Goal: Task Accomplishment & Management: Manage account settings

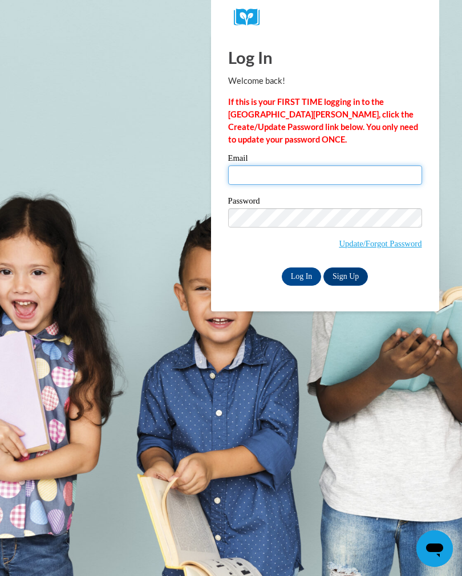
type input "[EMAIL_ADDRESS][DOMAIN_NAME]"
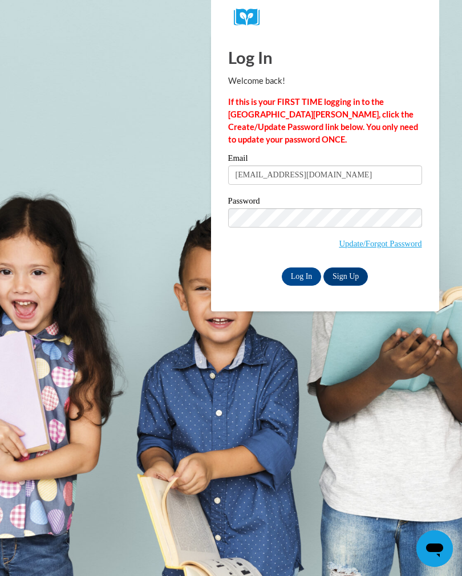
click at [301, 276] on input "Log In" at bounding box center [302, 277] width 40 height 18
click at [305, 284] on input "Log In" at bounding box center [302, 277] width 40 height 18
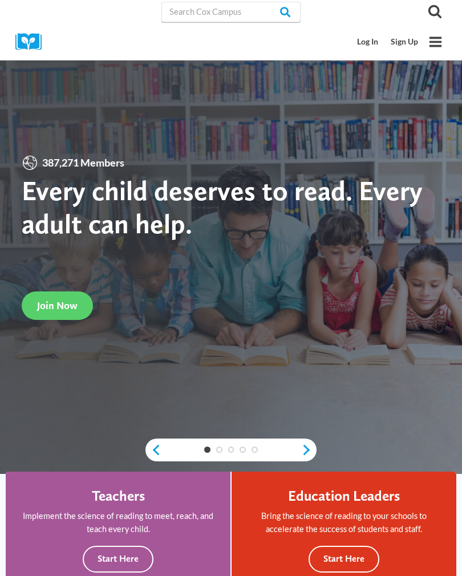
click at [388, 44] on link "Sign Up" at bounding box center [405, 41] width 40 height 21
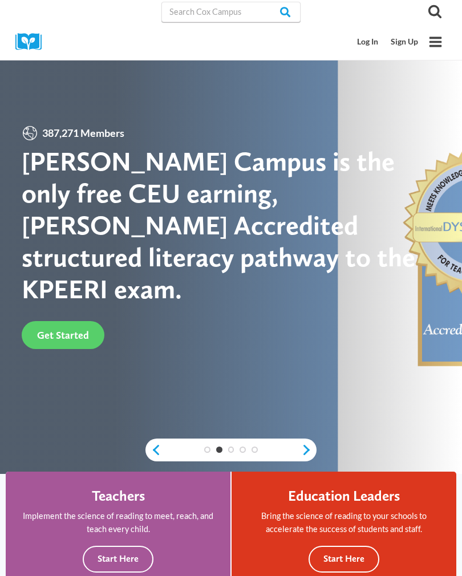
click at [365, 42] on link "Log In" at bounding box center [369, 41] width 34 height 21
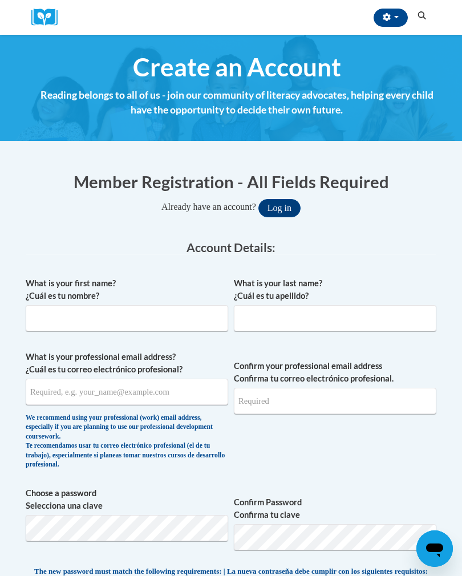
click at [384, 26] on button "button" at bounding box center [391, 18] width 34 height 18
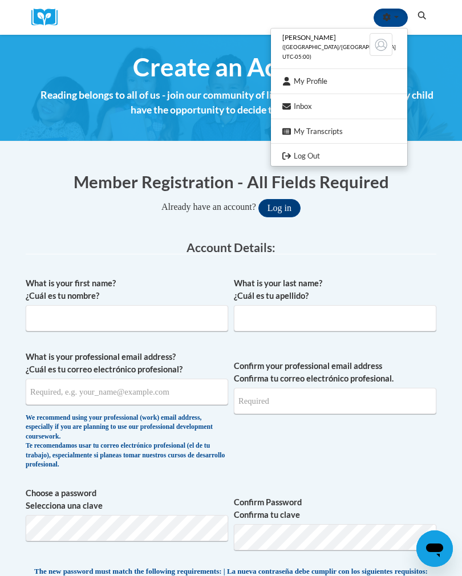
click at [320, 44] on span "(America/Chicago UTC-05:00)" at bounding box center [340, 52] width 114 height 16
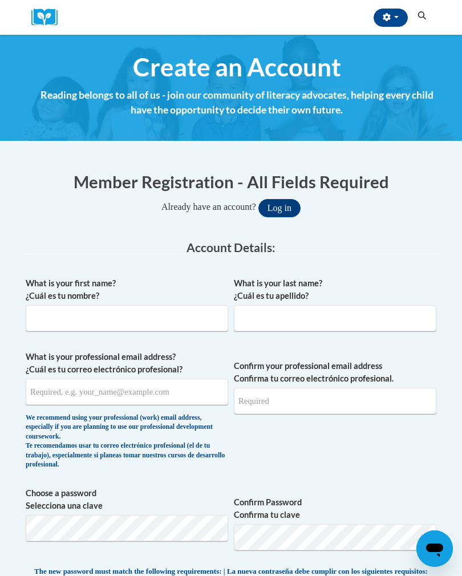
click at [379, 24] on button "button" at bounding box center [391, 18] width 34 height 18
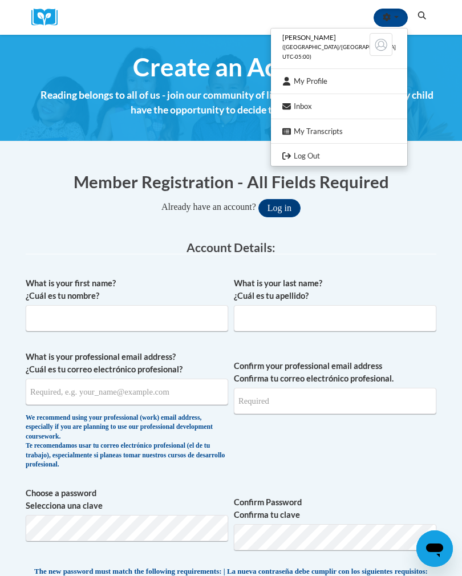
click at [316, 44] on span "(America/Chicago UTC-05:00)" at bounding box center [340, 52] width 114 height 16
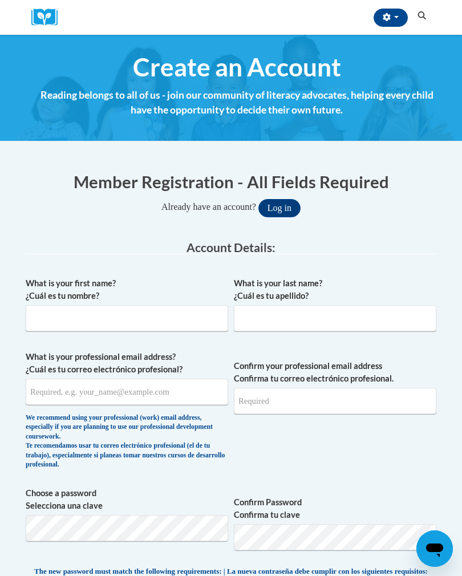
click at [386, 21] on button "button" at bounding box center [391, 18] width 34 height 18
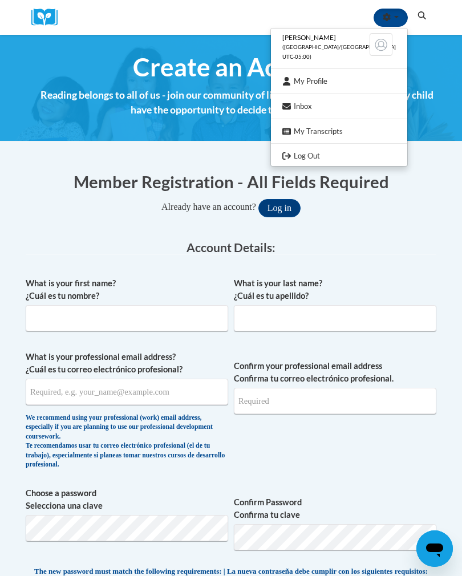
click at [237, 38] on div at bounding box center [231, 288] width 462 height 576
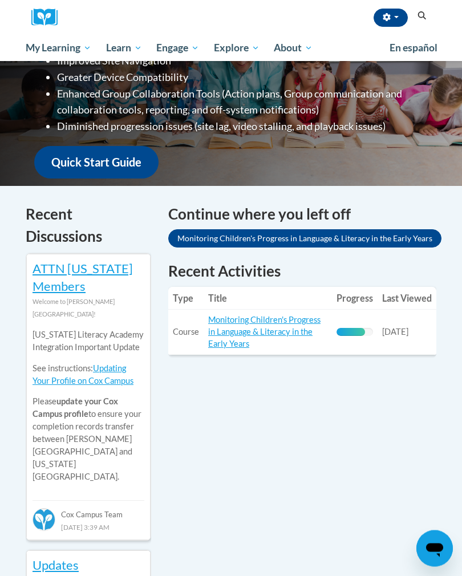
scroll to position [244, 0]
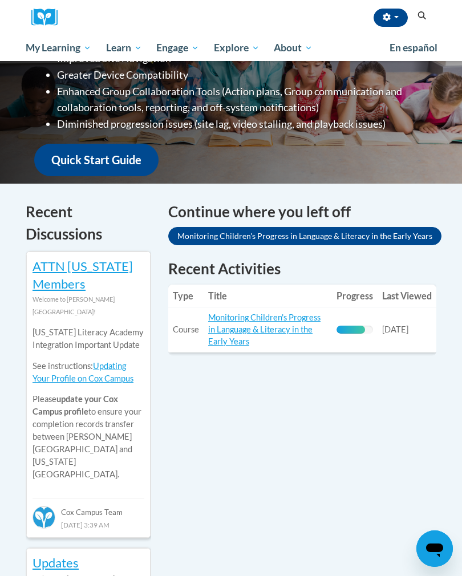
click at [279, 326] on link "Monitoring Children's Progress in Language & Literacy in the Early Years" at bounding box center [264, 330] width 112 height 34
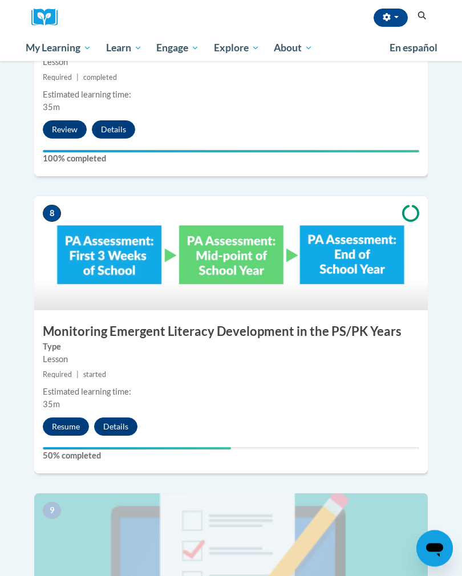
scroll to position [2285, 0]
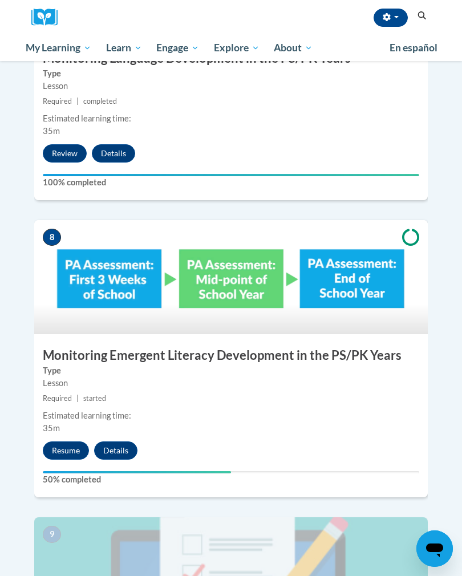
click at [70, 442] on button "Resume" at bounding box center [66, 451] width 46 height 18
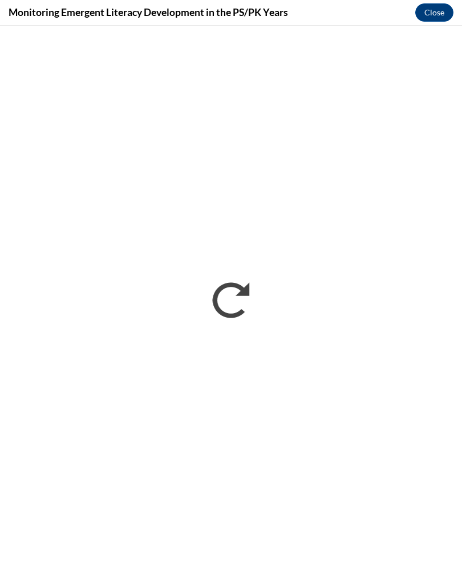
scroll to position [0, 0]
